Goal: Book appointment/travel/reservation

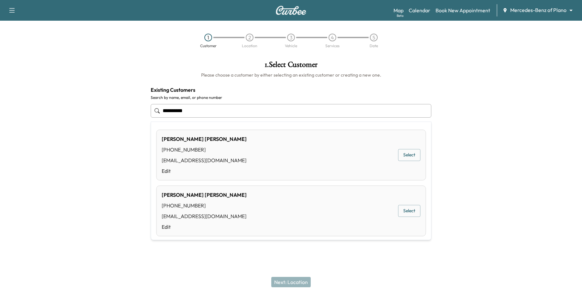
click at [411, 153] on button "Select" at bounding box center [409, 155] width 22 height 12
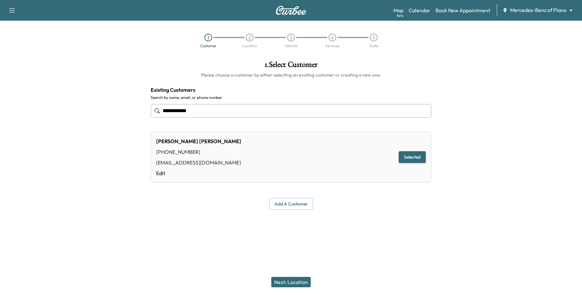
type input "**********"
click at [301, 288] on div "Next: Location" at bounding box center [291, 282] width 582 height 26
click at [306, 283] on button "Next: Location" at bounding box center [290, 282] width 39 height 10
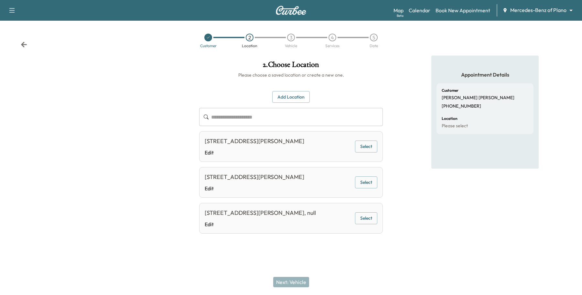
click at [362, 149] on button "Select" at bounding box center [366, 147] width 22 height 12
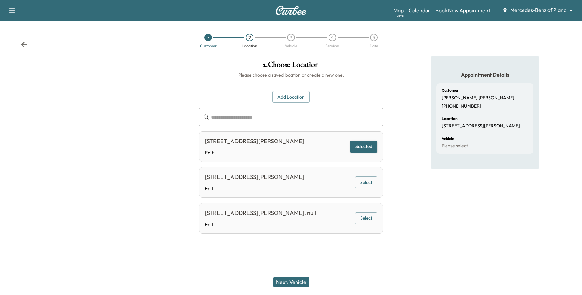
click at [289, 276] on div "Next: Vehicle" at bounding box center [291, 282] width 582 height 26
click at [291, 279] on button "Next: Vehicle" at bounding box center [291, 282] width 36 height 10
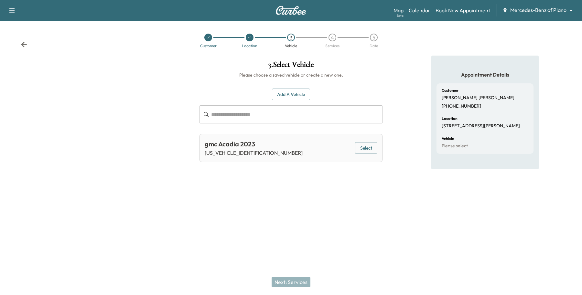
click at [360, 149] on button "Select" at bounding box center [366, 148] width 22 height 12
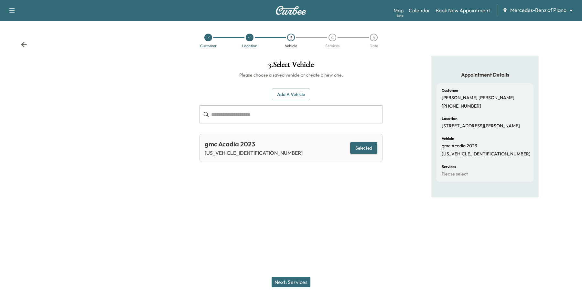
click at [282, 281] on button "Next: Services" at bounding box center [291, 282] width 39 height 10
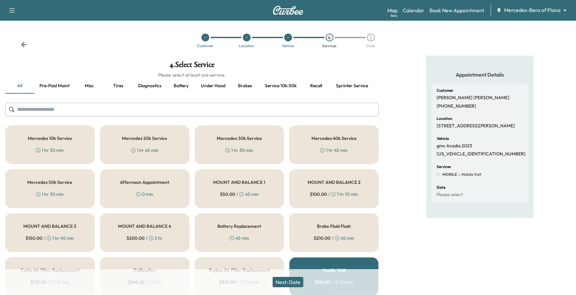
click at [185, 83] on button "Battery" at bounding box center [181, 86] width 29 height 16
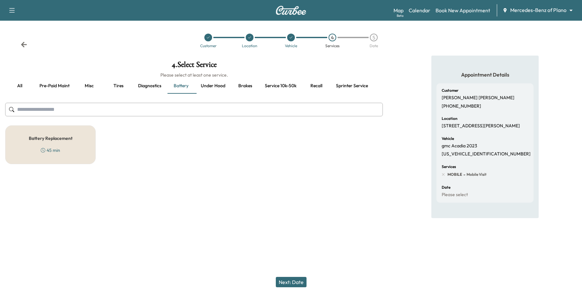
click at [70, 154] on div "Battery Replacement 45 min" at bounding box center [50, 144] width 91 height 39
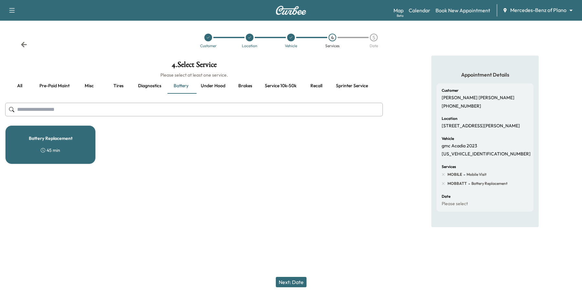
click at [295, 282] on button "Next: Date" at bounding box center [291, 282] width 31 height 10
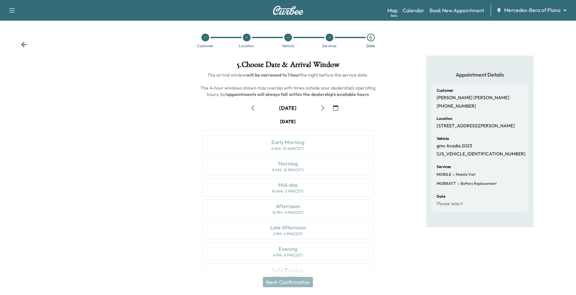
click at [322, 108] on icon "button" at bounding box center [322, 107] width 5 height 5
click at [254, 109] on icon "button" at bounding box center [253, 107] width 3 height 5
click at [324, 110] on icon "button" at bounding box center [322, 107] width 5 height 5
click at [255, 104] on button "button" at bounding box center [252, 108] width 11 height 10
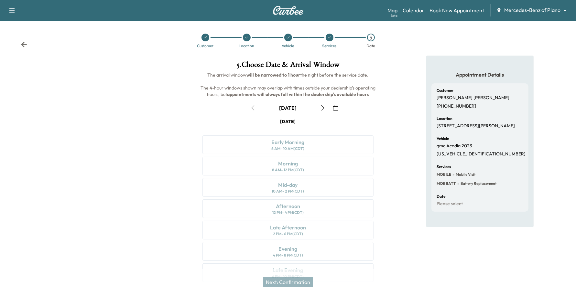
click at [255, 104] on div "[DATE]" at bounding box center [287, 108] width 81 height 10
click at [255, 106] on div "[DATE]" at bounding box center [287, 108] width 81 height 10
click at [321, 109] on icon "button" at bounding box center [322, 107] width 5 height 5
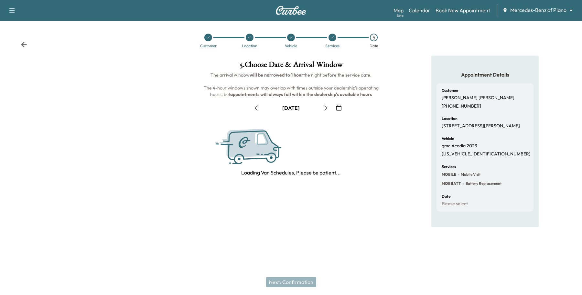
click at [321, 109] on button "button" at bounding box center [325, 108] width 11 height 10
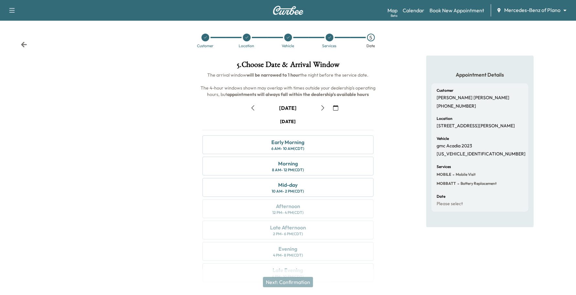
click at [252, 109] on icon "button" at bounding box center [252, 107] width 5 height 5
click at [323, 107] on icon "button" at bounding box center [322, 107] width 5 height 5
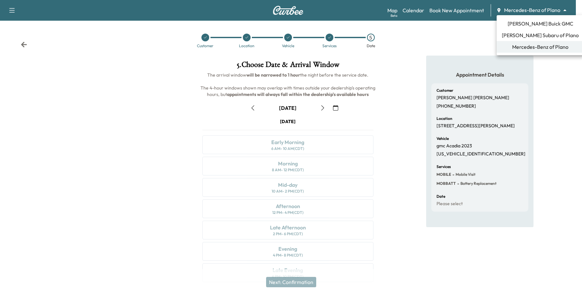
click at [536, 8] on body "Support Log Out Map Beta Calendar Book New Appointment Mercedes-Benz of Plano *…" at bounding box center [291, 147] width 582 height 295
click at [526, 27] on span "[PERSON_NAME] Buick GMC" at bounding box center [541, 24] width 66 height 8
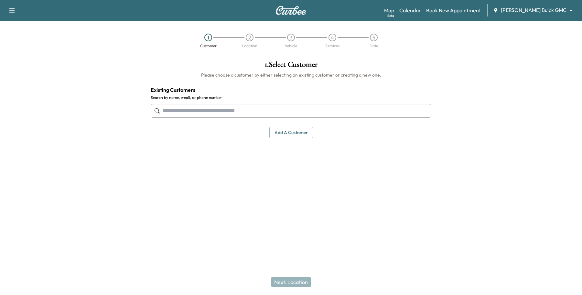
click at [256, 113] on input "text" at bounding box center [291, 111] width 281 height 14
click at [275, 113] on input "text" at bounding box center [291, 111] width 281 height 14
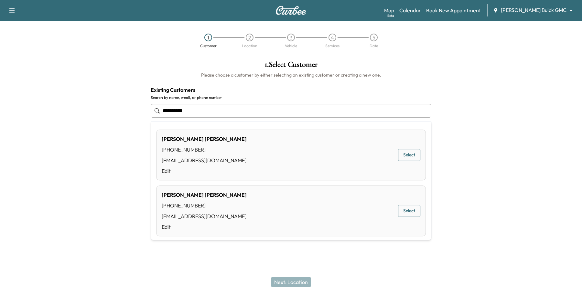
click at [398, 156] on button "Select" at bounding box center [409, 155] width 22 height 12
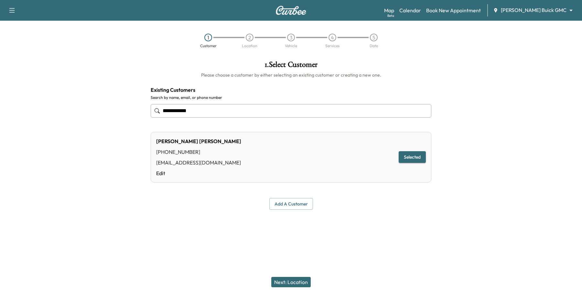
type input "**********"
click at [301, 279] on button "Next: Location" at bounding box center [290, 282] width 39 height 10
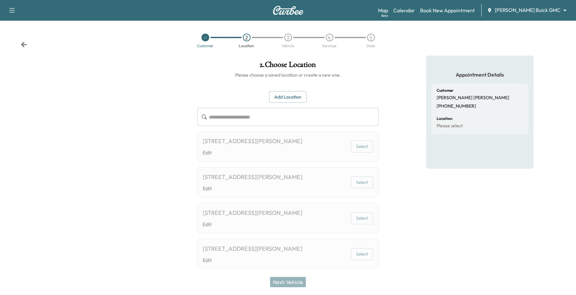
click at [365, 150] on button "Select" at bounding box center [362, 147] width 22 height 12
click at [365, 148] on button "Select" at bounding box center [362, 147] width 22 height 12
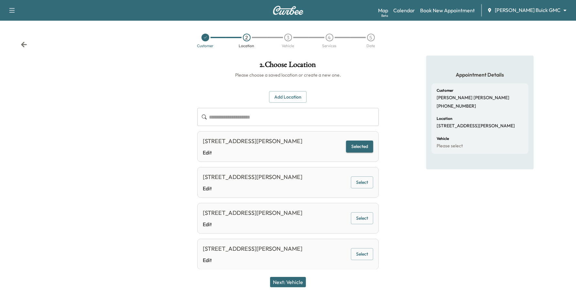
click at [298, 278] on div "Next: Vehicle" at bounding box center [288, 282] width 576 height 26
click at [298, 279] on button "Next: Vehicle" at bounding box center [288, 282] width 36 height 10
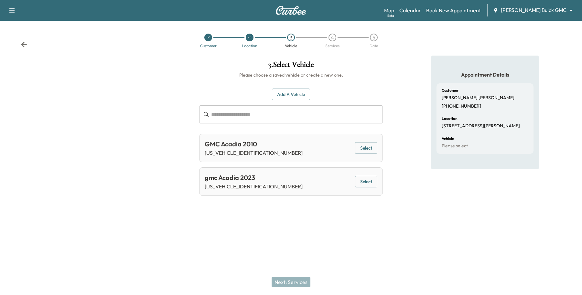
click at [367, 177] on button "Select" at bounding box center [366, 182] width 22 height 12
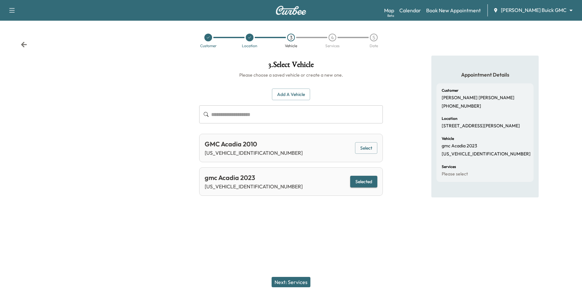
click at [294, 277] on button "Next: Services" at bounding box center [291, 282] width 39 height 10
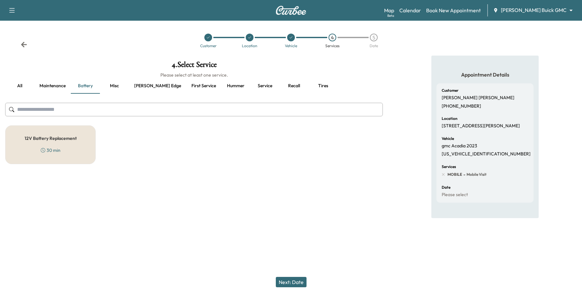
click at [74, 134] on div "12V Battery Replacement 30 min" at bounding box center [50, 144] width 91 height 39
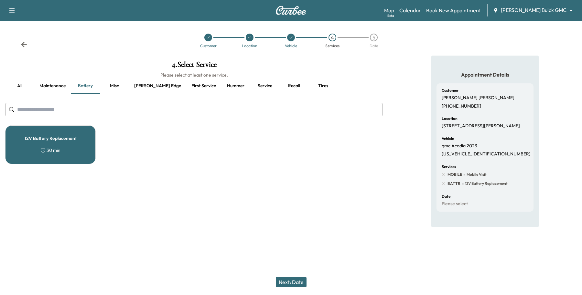
drag, startPoint x: 301, startPoint y: 279, endPoint x: 309, endPoint y: 277, distance: 8.6
click at [301, 280] on button "Next: Date" at bounding box center [291, 282] width 31 height 10
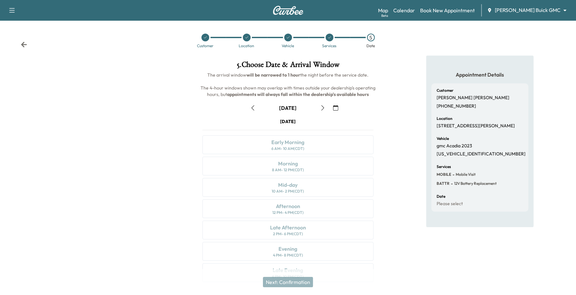
click at [325, 108] on icon "button" at bounding box center [322, 107] width 5 height 5
click at [305, 139] on div "Early Morning 6 AM - 10 AM (CDT)" at bounding box center [287, 144] width 171 height 19
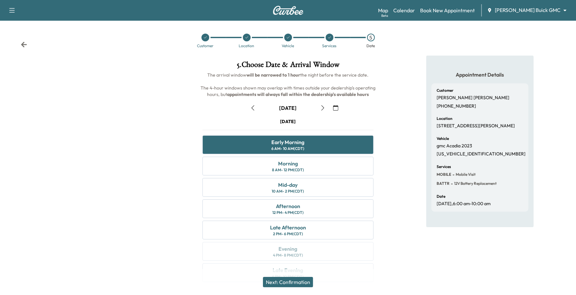
click at [254, 108] on icon "button" at bounding box center [252, 107] width 5 height 5
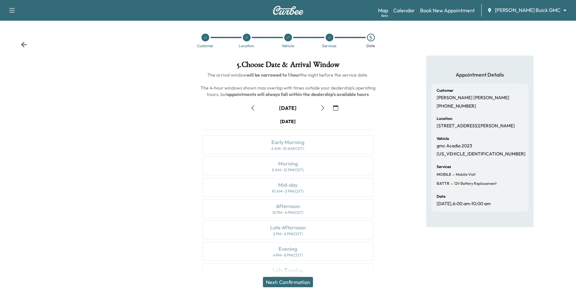
click at [322, 108] on icon "button" at bounding box center [322, 107] width 5 height 5
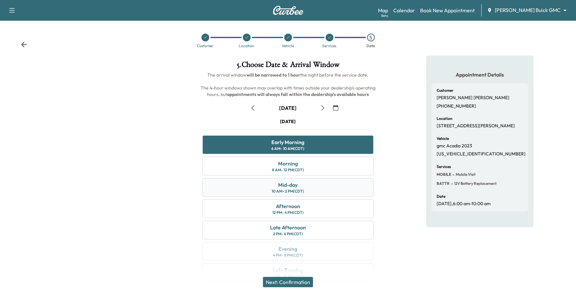
click at [287, 191] on div "10 AM - 2 PM (CDT)" at bounding box center [288, 191] width 32 height 5
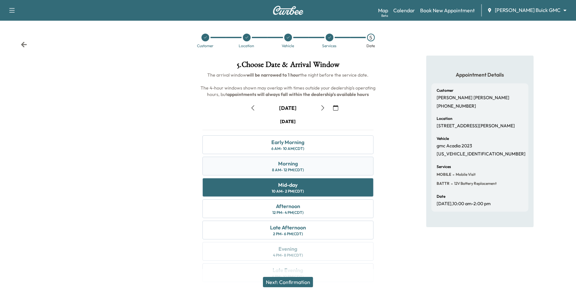
click at [286, 170] on div "8 AM - 12 PM (CDT)" at bounding box center [288, 169] width 32 height 5
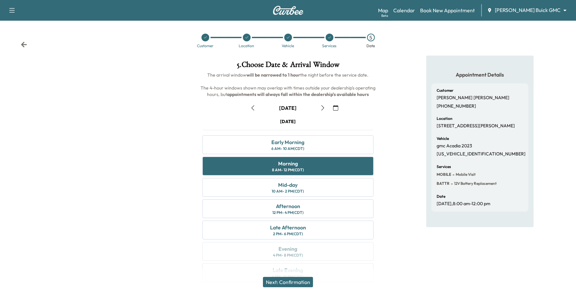
click at [255, 109] on icon "button" at bounding box center [252, 107] width 5 height 5
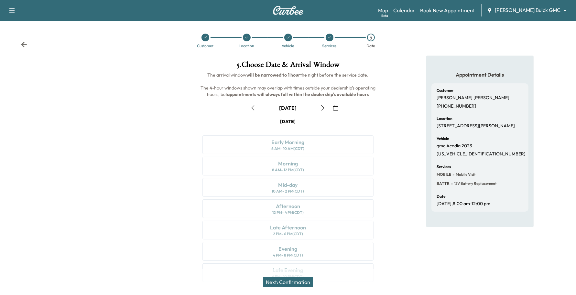
click at [254, 109] on icon "button" at bounding box center [252, 107] width 5 height 5
click at [298, 204] on div "Afternoon" at bounding box center [288, 206] width 24 height 8
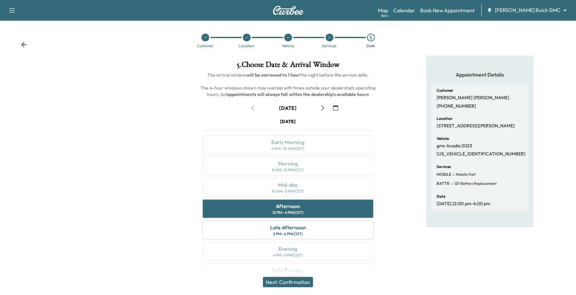
click at [273, 284] on button "Next: Confirmation" at bounding box center [288, 282] width 50 height 10
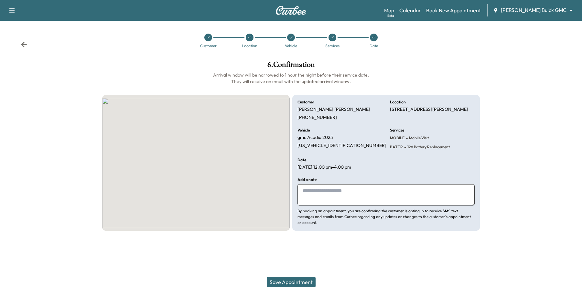
click at [274, 285] on button "Save Appointment" at bounding box center [291, 282] width 49 height 10
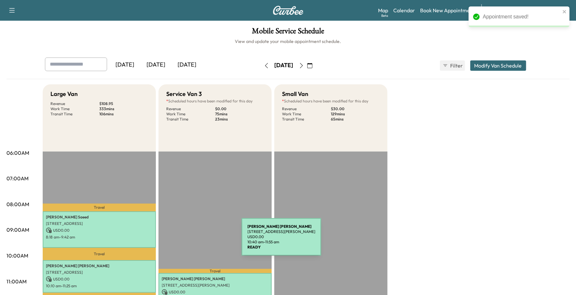
scroll to position [162, 0]
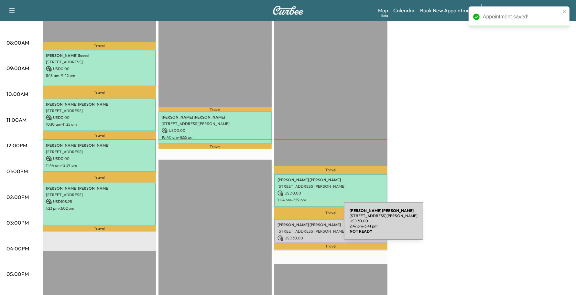
click at [295, 229] on p "[STREET_ADDRESS][PERSON_NAME]" at bounding box center [330, 231] width 107 height 5
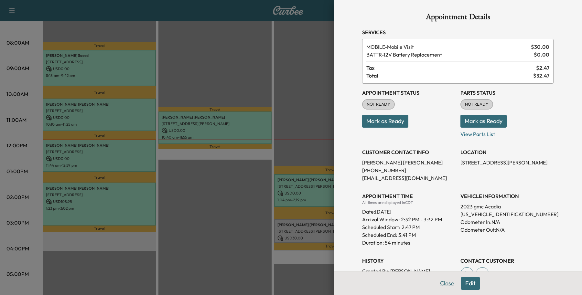
click at [442, 286] on button "Close" at bounding box center [447, 283] width 23 height 13
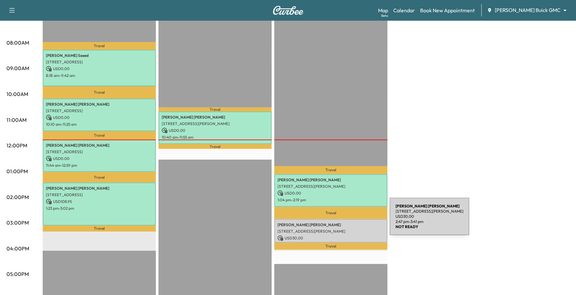
click at [341, 222] on p "[PERSON_NAME]" at bounding box center [330, 224] width 107 height 5
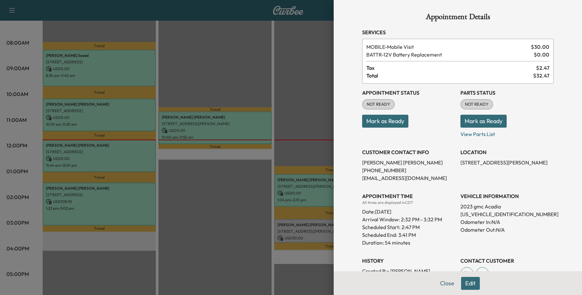
click at [461, 281] on button "Edit" at bounding box center [470, 283] width 19 height 13
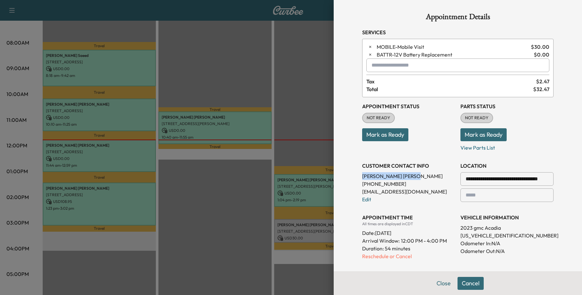
drag, startPoint x: 390, startPoint y: 173, endPoint x: 354, endPoint y: 176, distance: 36.0
click at [354, 176] on div "**********" at bounding box center [457, 200] width 207 height 400
copy p "[PERSON_NAME]"
click at [435, 284] on button "Close" at bounding box center [443, 283] width 23 height 13
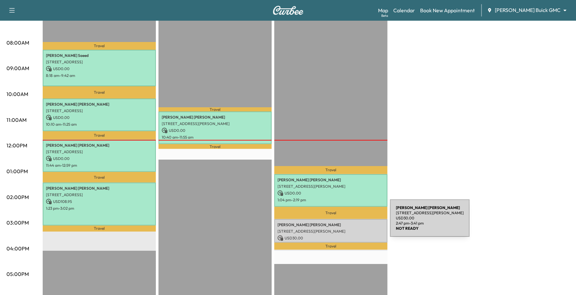
click at [342, 222] on p "[PERSON_NAME]" at bounding box center [330, 224] width 107 height 5
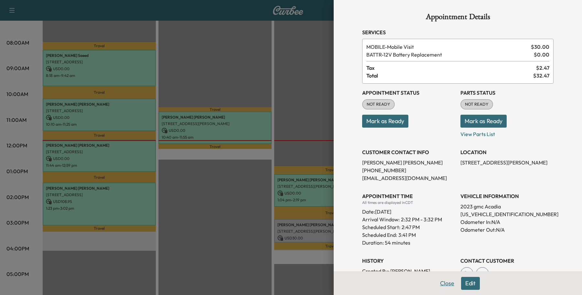
click at [439, 282] on button "Close" at bounding box center [447, 283] width 23 height 13
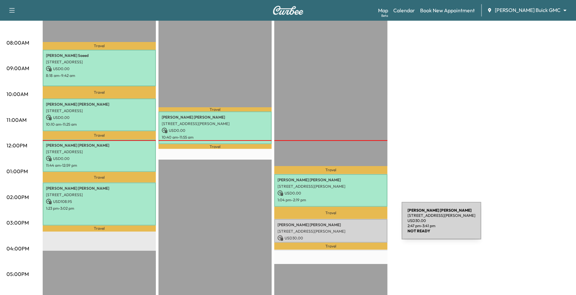
click at [353, 225] on div "[PERSON_NAME] [STREET_ADDRESS][PERSON_NAME] USD 30.00 2:47 pm - 3:41 pm" at bounding box center [330, 231] width 113 height 24
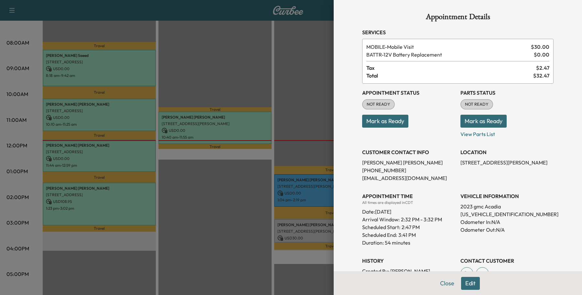
click at [467, 282] on button "Edit" at bounding box center [470, 283] width 19 height 13
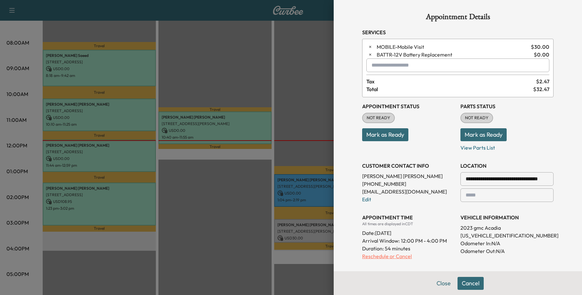
click at [381, 255] on p "Reschedule or Cancel" at bounding box center [408, 257] width 93 height 8
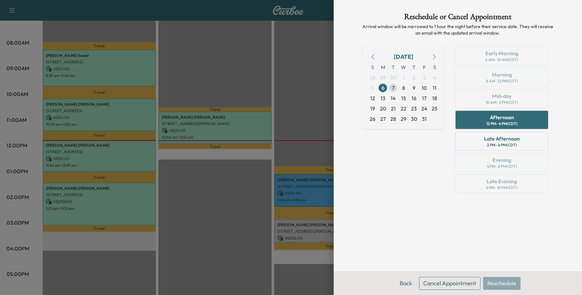
click at [390, 88] on span "7" at bounding box center [393, 88] width 10 height 10
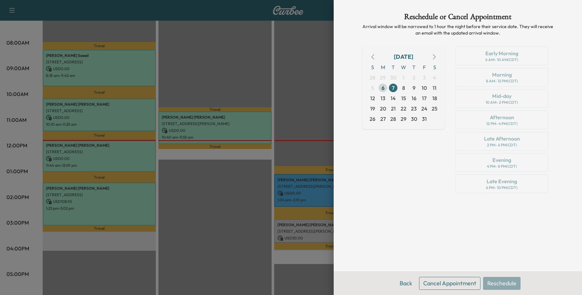
click at [383, 89] on span "6" at bounding box center [383, 88] width 3 height 8
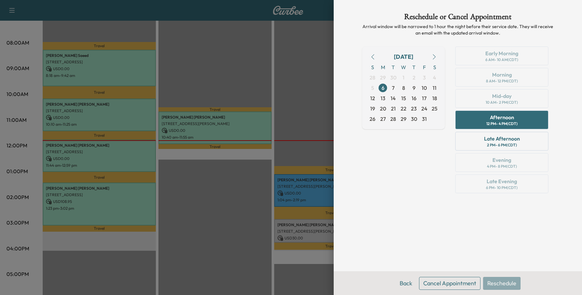
click at [456, 284] on button "Cancel Appointment" at bounding box center [449, 283] width 61 height 13
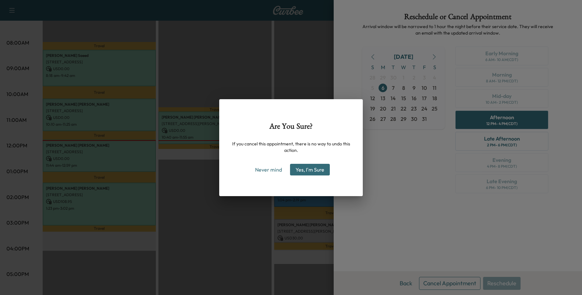
click at [408, 227] on div "Are You Sure? If you cancel this appointment, there is no way to undo this acti…" at bounding box center [291, 147] width 582 height 295
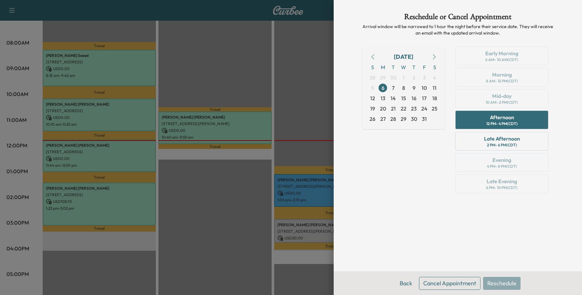
click at [434, 283] on button "Cancel Appointment" at bounding box center [449, 283] width 61 height 13
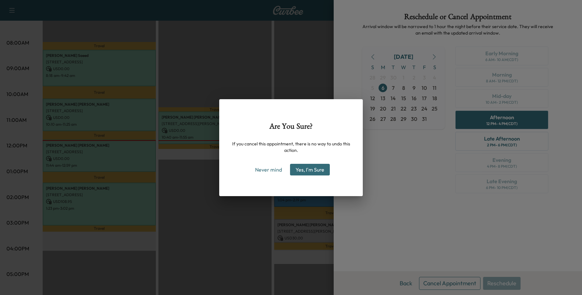
click at [315, 171] on button "Yes, I'm Sure" at bounding box center [310, 170] width 40 height 12
